Goal: Unclear

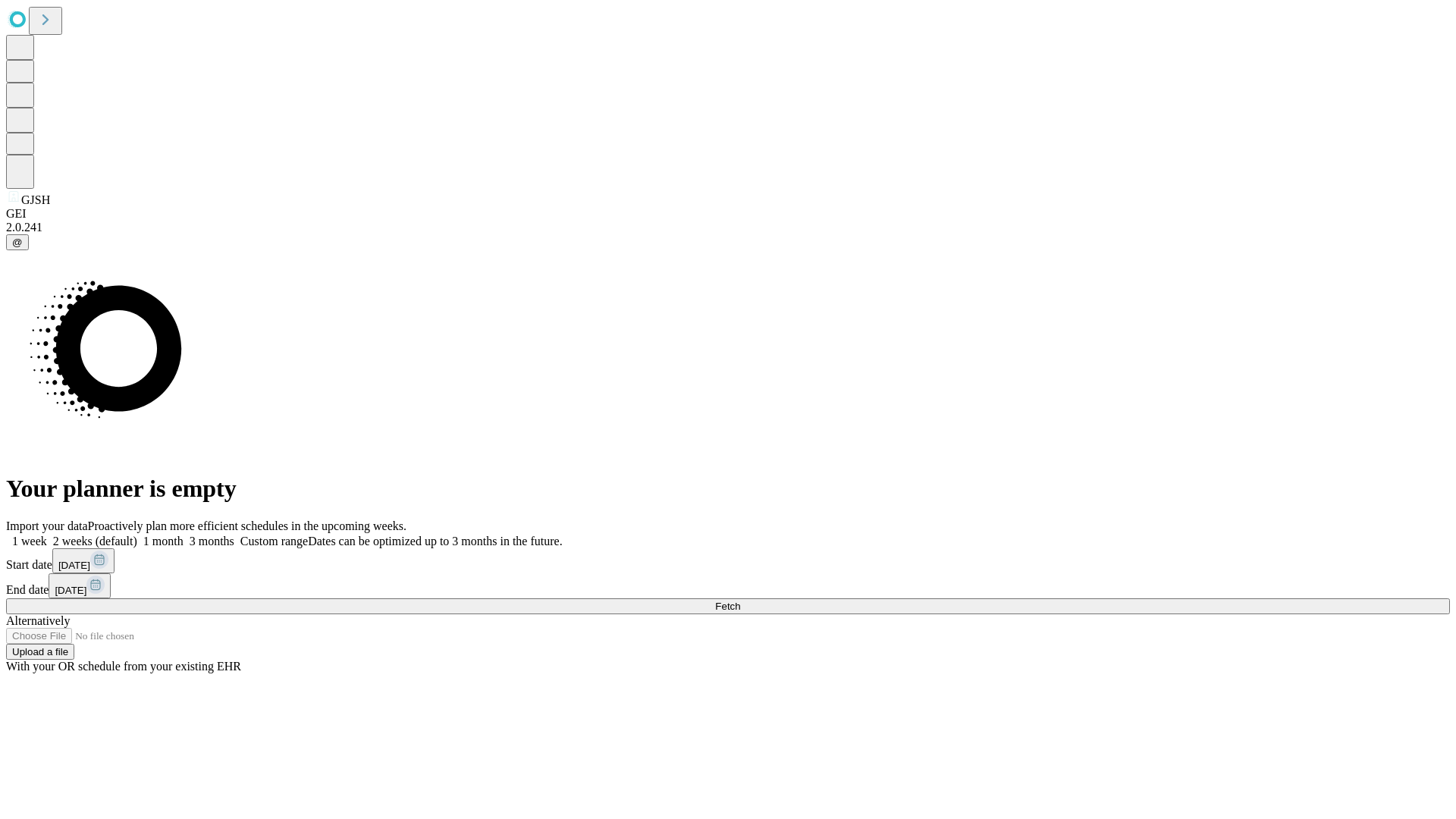
click at [740, 601] on span "Fetch" at bounding box center [728, 607] width 25 height 11
